Goal: Task Accomplishment & Management: Complete application form

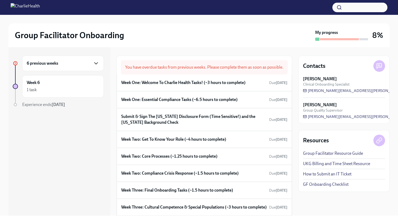
click at [96, 63] on icon "button" at bounding box center [96, 63] width 6 height 6
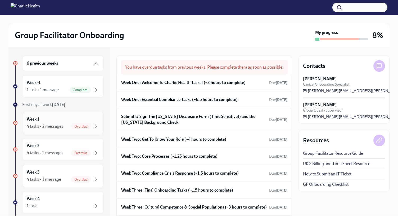
click at [86, 119] on div "Week 1 4 tasks • 2 messages Overdue" at bounding box center [63, 122] width 73 height 13
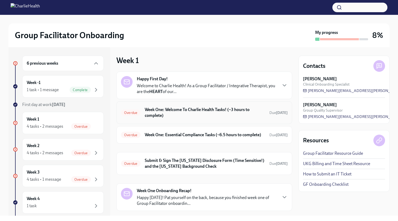
click at [159, 116] on h6 "Week One: Welcome To Charlie Health Tasks! (~3 hours to complete)" at bounding box center [205, 113] width 121 height 12
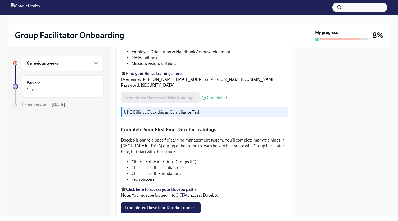
scroll to position [673, 0]
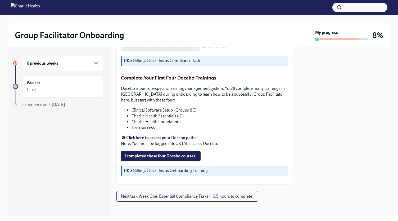
click at [157, 136] on strong "Click here to access your Docebo paths!" at bounding box center [162, 137] width 72 height 5
click at [161, 153] on span "I completed these four Docebo courses!" at bounding box center [161, 155] width 72 height 5
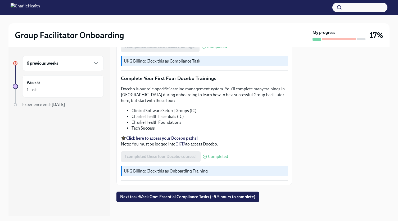
scroll to position [673, 0]
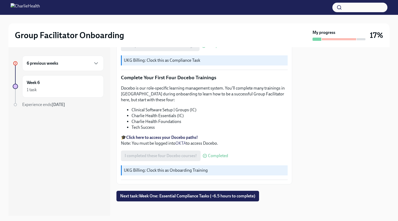
click at [179, 135] on strong "Click here to access your Docebo paths!" at bounding box center [162, 137] width 72 height 5
click at [64, 90] on div "1 task" at bounding box center [63, 90] width 73 height 6
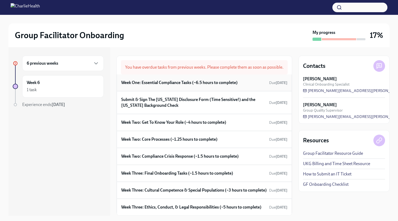
click at [158, 86] on h6 "Week One: Essential Compliance Tasks (~6.5 hours to complete)" at bounding box center [179, 83] width 117 height 6
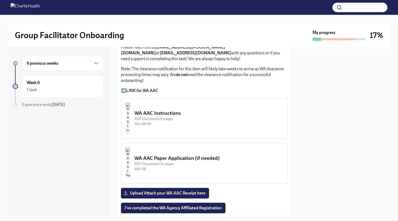
scroll to position [450, 0]
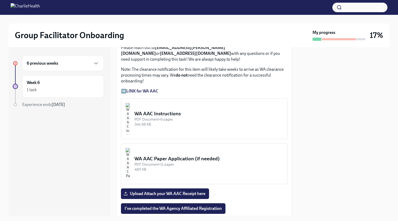
click at [198, 122] on div "344.66 KB" at bounding box center [209, 124] width 149 height 5
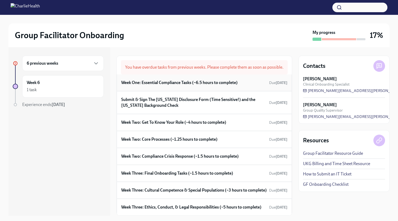
click at [167, 86] on h6 "Week One: Essential Compliance Tasks (~6.5 hours to complete)" at bounding box center [179, 83] width 117 height 6
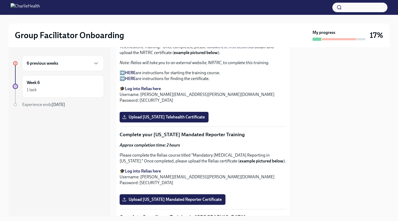
scroll to position [810, 1]
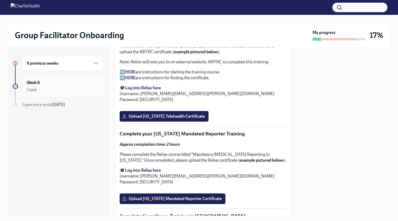
click at [63, 80] on div "Week 6 1 task" at bounding box center [63, 86] width 73 height 13
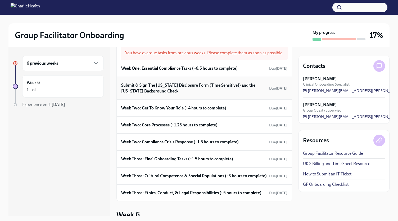
scroll to position [15, 0]
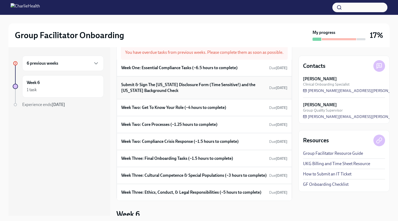
click at [192, 91] on h6 "Submit & Sign The [US_STATE] Disclosure Form (Time Sensitive!) and the [US_STAT…" at bounding box center [194, 88] width 146 height 12
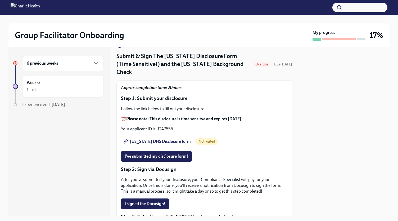
scroll to position [15, 0]
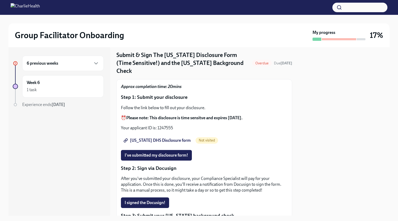
click at [153, 138] on span "Utah DHS Disclosure form" at bounding box center [158, 140] width 66 height 5
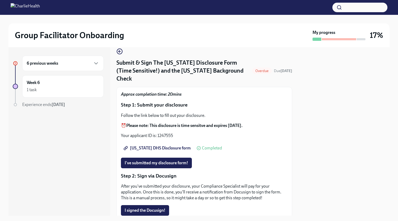
scroll to position [8, 0]
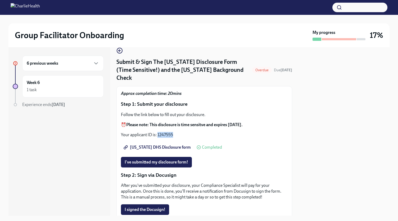
drag, startPoint x: 174, startPoint y: 127, endPoint x: 158, endPoint y: 129, distance: 16.5
click at [158, 132] on p "Your applicant ID is: 1247555" at bounding box center [204, 135] width 167 height 6
copy p "1247555"
click at [190, 123] on div "Follow the link below to fill out your disclosure. ⏰ Please note: This disclosu…" at bounding box center [204, 125] width 167 height 26
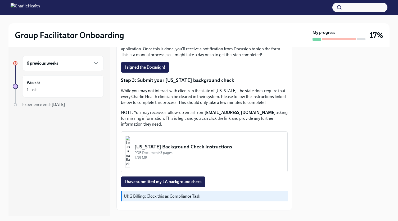
scroll to position [171, 0]
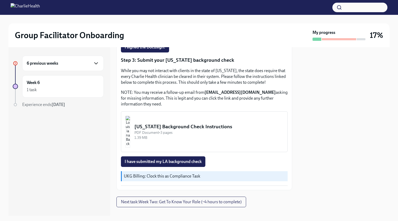
click at [97, 61] on icon "button" at bounding box center [96, 63] width 6 height 6
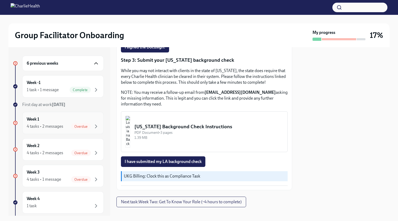
click at [57, 119] on div "Week 1 4 tasks • 2 messages Overdue" at bounding box center [63, 122] width 73 height 13
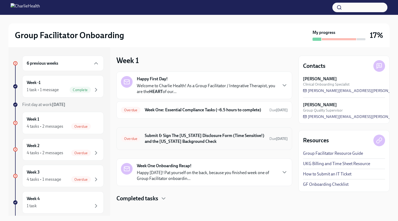
scroll to position [8, 0]
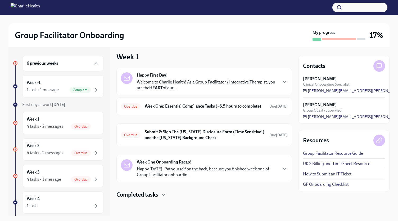
click at [340, 181] on link "GF Onboarding Checklist" at bounding box center [326, 184] width 46 height 6
click at [93, 87] on icon "button" at bounding box center [96, 90] width 6 height 6
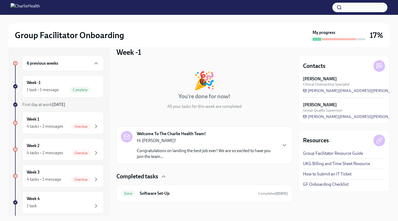
scroll to position [11, 0]
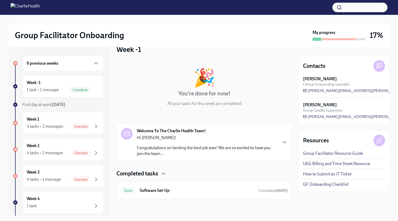
click at [277, 144] on div "Welcome To The Charlie Health Team! Hi Kayla! Congratulations on landing the be…" at bounding box center [204, 142] width 167 height 29
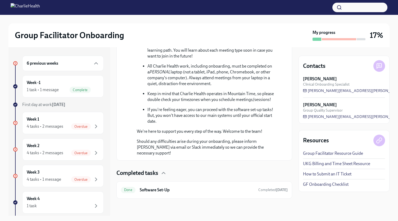
scroll to position [300, 0]
click at [54, 105] on strong "Aug 18th" at bounding box center [59, 104] width 14 height 5
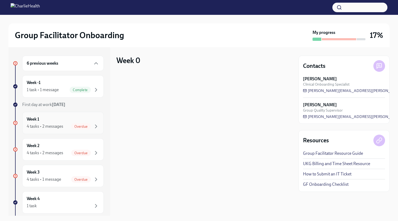
click at [57, 117] on div "Week 1 4 tasks • 2 messages Overdue" at bounding box center [63, 122] width 73 height 13
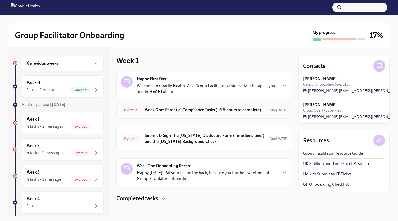
scroll to position [8, 0]
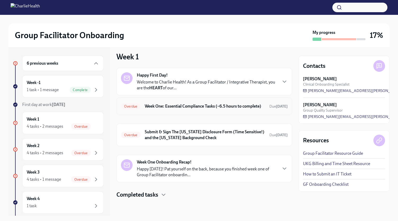
click at [192, 105] on h6 "Week One: Essential Compliance Tasks (~6.5 hours to complete)" at bounding box center [205, 106] width 121 height 6
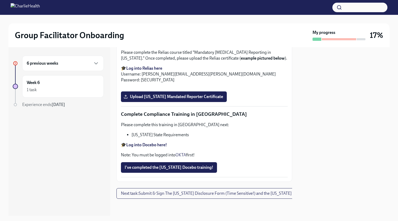
scroll to position [1160, 0]
click at [86, 88] on div "1 task" at bounding box center [63, 90] width 73 height 6
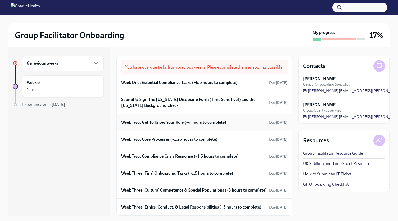
click at [168, 126] on div "Week Two: Get To Know Your Role (~4 hours to complete) Due Sep 1st" at bounding box center [204, 122] width 166 height 8
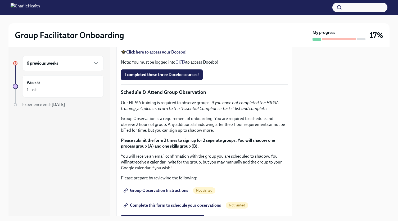
scroll to position [243, 0]
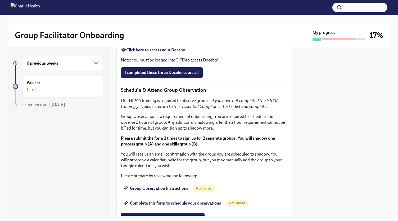
click at [163, 52] on strong "Click here to access your Docebo!" at bounding box center [156, 49] width 61 height 5
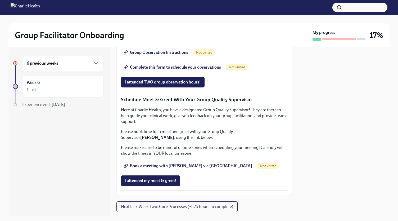
scroll to position [380, 0]
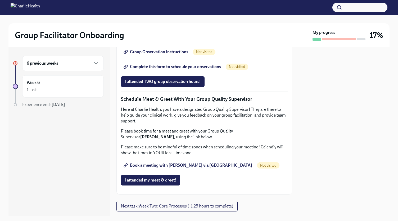
click at [171, 55] on span "Group Observation Instructions" at bounding box center [157, 51] width 64 height 5
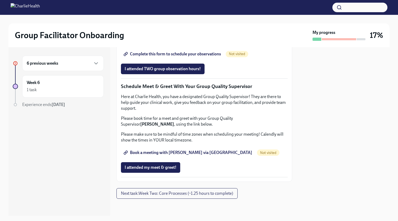
scroll to position [448, 0]
click at [185, 57] on span "Complete this form to schedule your observations" at bounding box center [173, 53] width 96 height 5
click at [187, 154] on link "Book a meeting with Gaby via Calendly" at bounding box center [188, 152] width 135 height 11
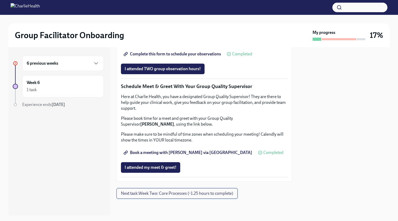
click at [172, 195] on span "Next task : Week Two: Core Processes (~1.25 hours to complete)" at bounding box center [177, 193] width 112 height 5
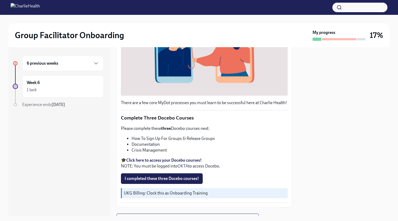
scroll to position [171, 0]
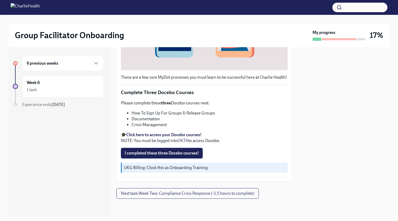
click at [160, 154] on span "I completed these three Docebo courses!" at bounding box center [162, 152] width 74 height 5
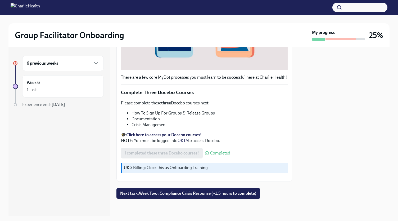
scroll to position [97, 0]
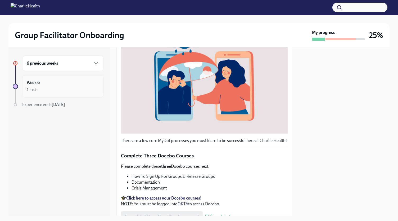
click at [68, 88] on div "1 task" at bounding box center [63, 90] width 73 height 6
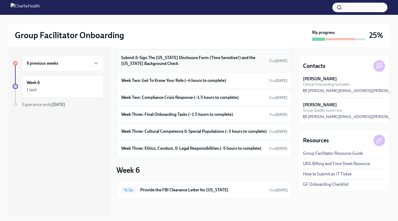
scroll to position [58, 0]
click at [156, 78] on h6 "Week Two: Get To Know Your Role (~4 hours to complete)" at bounding box center [173, 81] width 105 height 6
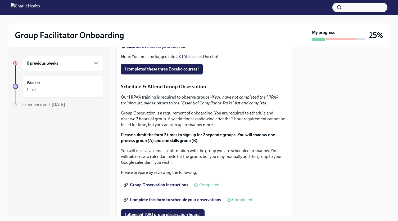
scroll to position [248, 0]
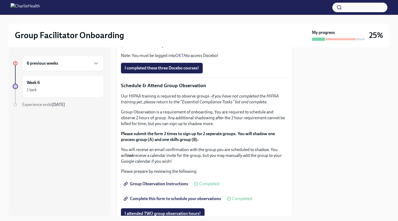
click at [145, 48] on strong "Click here to access your Docebo!" at bounding box center [156, 45] width 61 height 5
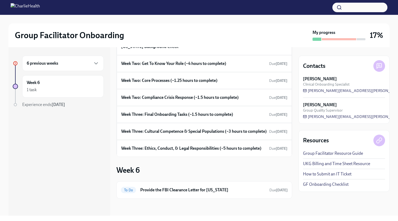
scroll to position [75, 0]
click at [164, 189] on h6 "Provide the FBI Clearance Letter for [US_STATE]" at bounding box center [202, 190] width 125 height 6
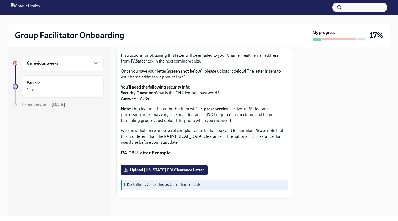
scroll to position [63, 0]
click at [91, 62] on div "6 previous weeks" at bounding box center [63, 63] width 73 height 6
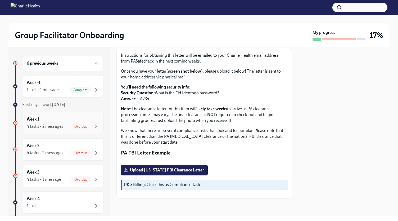
click at [55, 124] on div "4 tasks • 2 messages" at bounding box center [45, 126] width 37 height 6
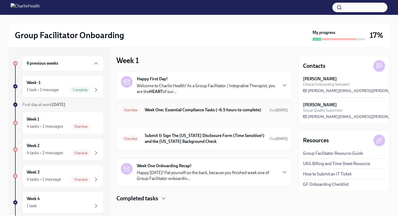
scroll to position [8, 0]
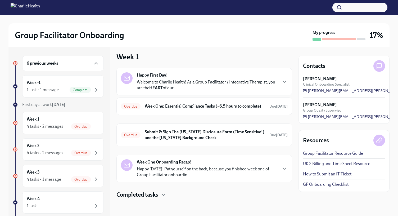
click at [254, 79] on p "Welcome to Charlie Health! As a Group Facilitator / Integrative Therapist, you …" at bounding box center [207, 85] width 140 height 12
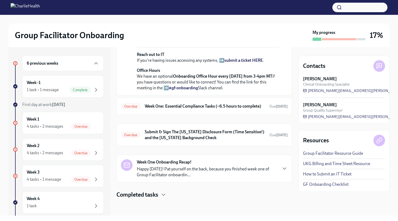
scroll to position [210, 0]
click at [194, 109] on h6 "Week One: Essential Compliance Tasks (~6.5 hours to complete)" at bounding box center [205, 106] width 121 height 6
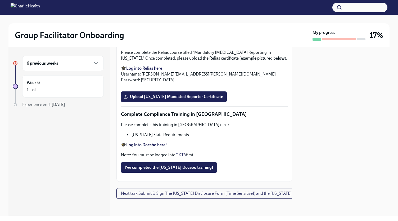
scroll to position [1039, 0]
click at [141, 66] on strong "Log into Relias here" at bounding box center [144, 68] width 36 height 5
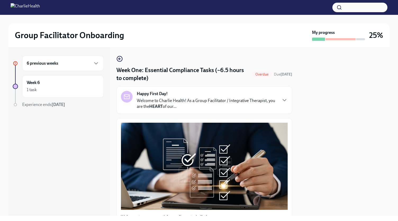
scroll to position [1039, 0]
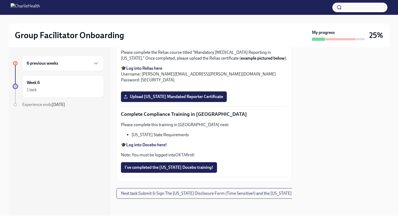
click at [141, 66] on strong "Log into Relias here" at bounding box center [144, 68] width 36 height 5
click at [12, 6] on img at bounding box center [25, 7] width 29 height 8
